Goal: Transaction & Acquisition: Purchase product/service

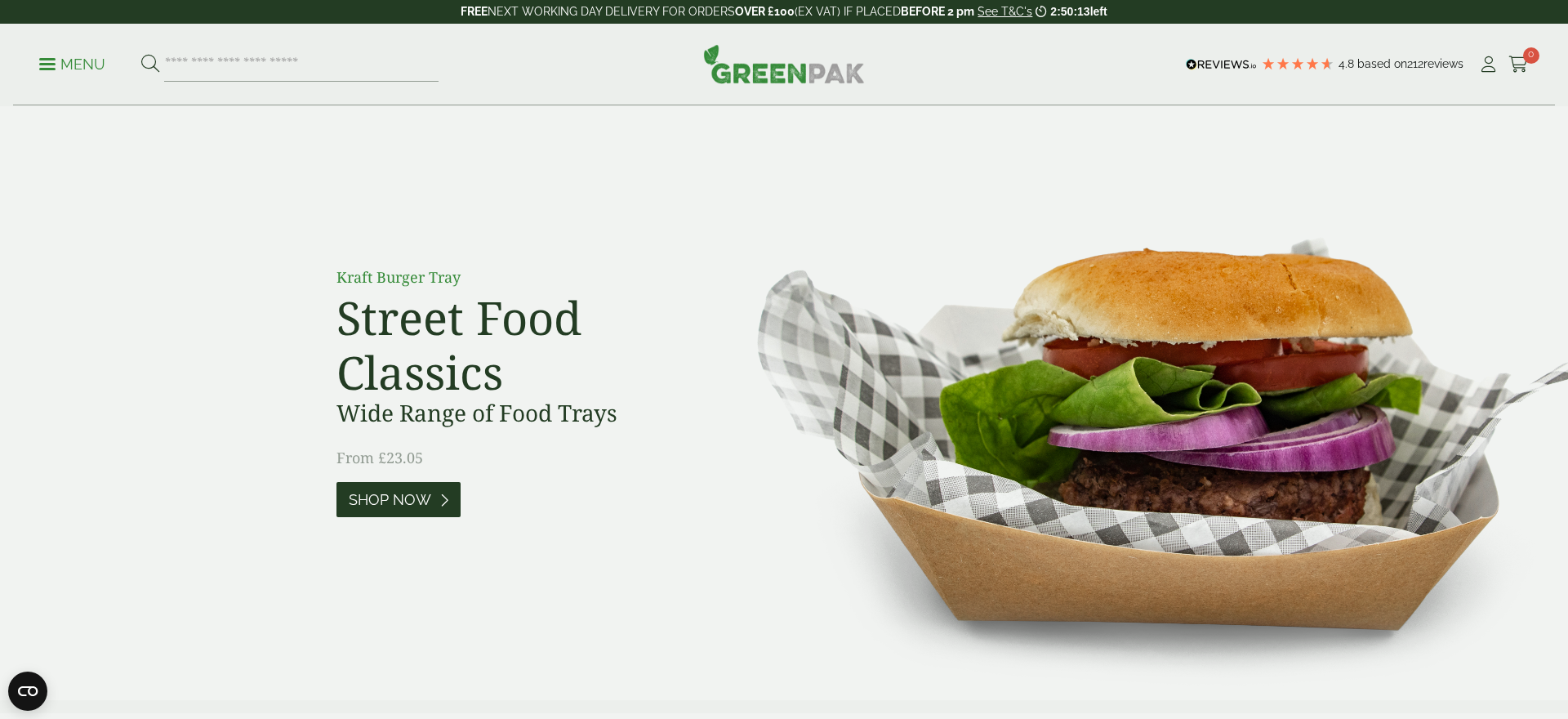
click at [382, 505] on span "Shop Now" at bounding box center [390, 499] width 82 height 18
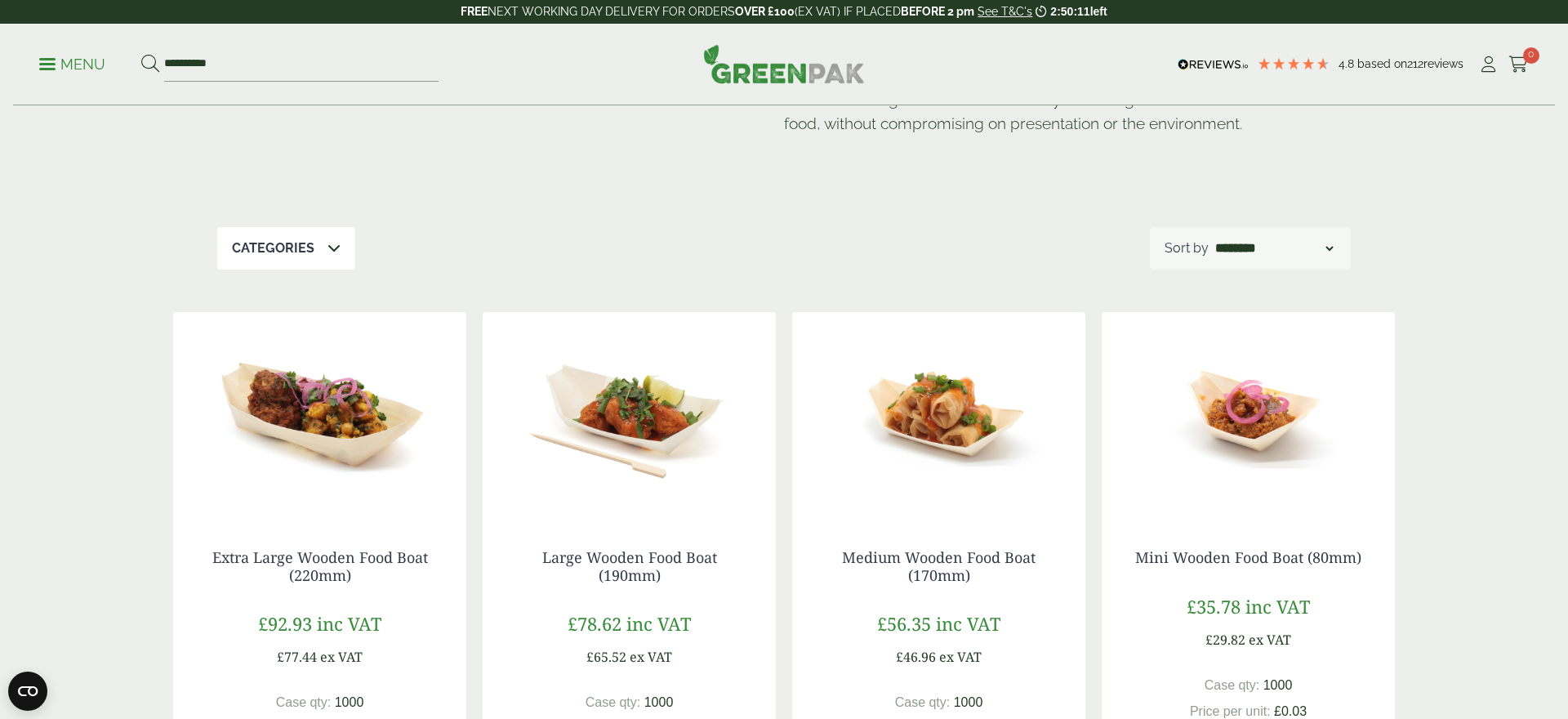
scroll to position [246, 0]
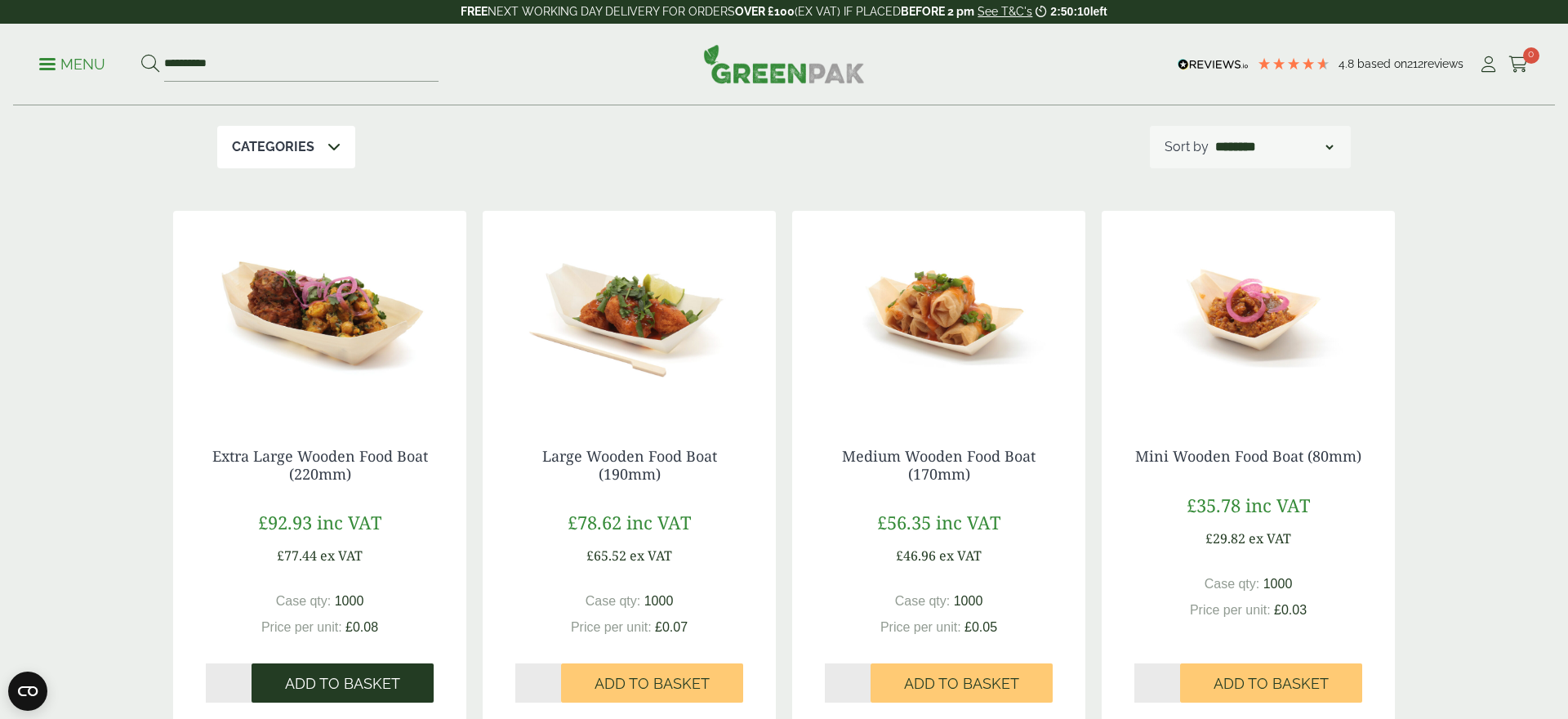
click at [328, 686] on span "Add to Basket" at bounding box center [342, 684] width 115 height 18
